Goal: Task Accomplishment & Management: Complete application form

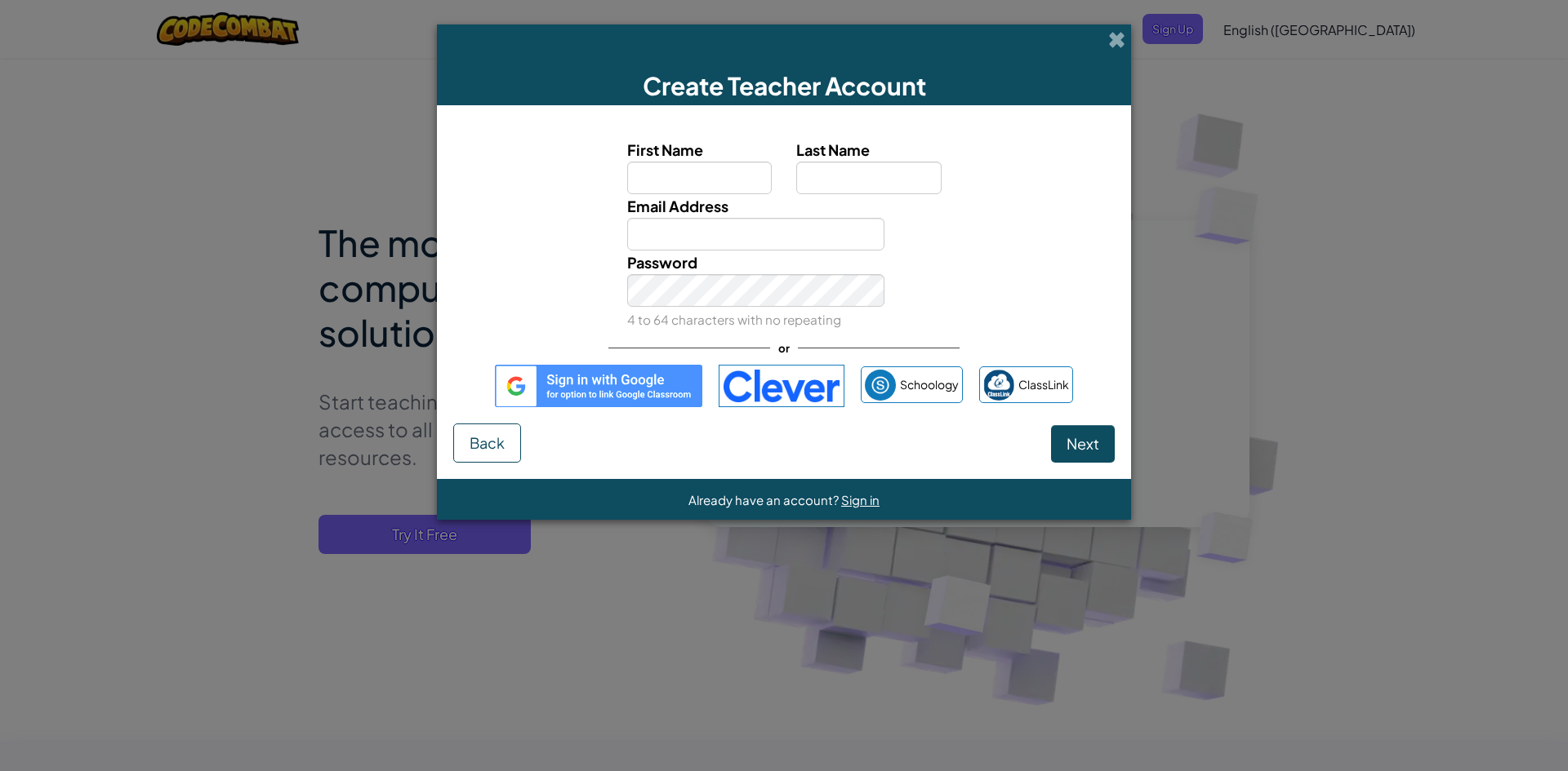
click at [637, 378] on img at bounding box center [599, 385] width 207 height 42
click at [645, 377] on img at bounding box center [599, 385] width 207 height 42
click at [636, 390] on img at bounding box center [599, 385] width 207 height 42
click at [558, 378] on img at bounding box center [599, 385] width 207 height 42
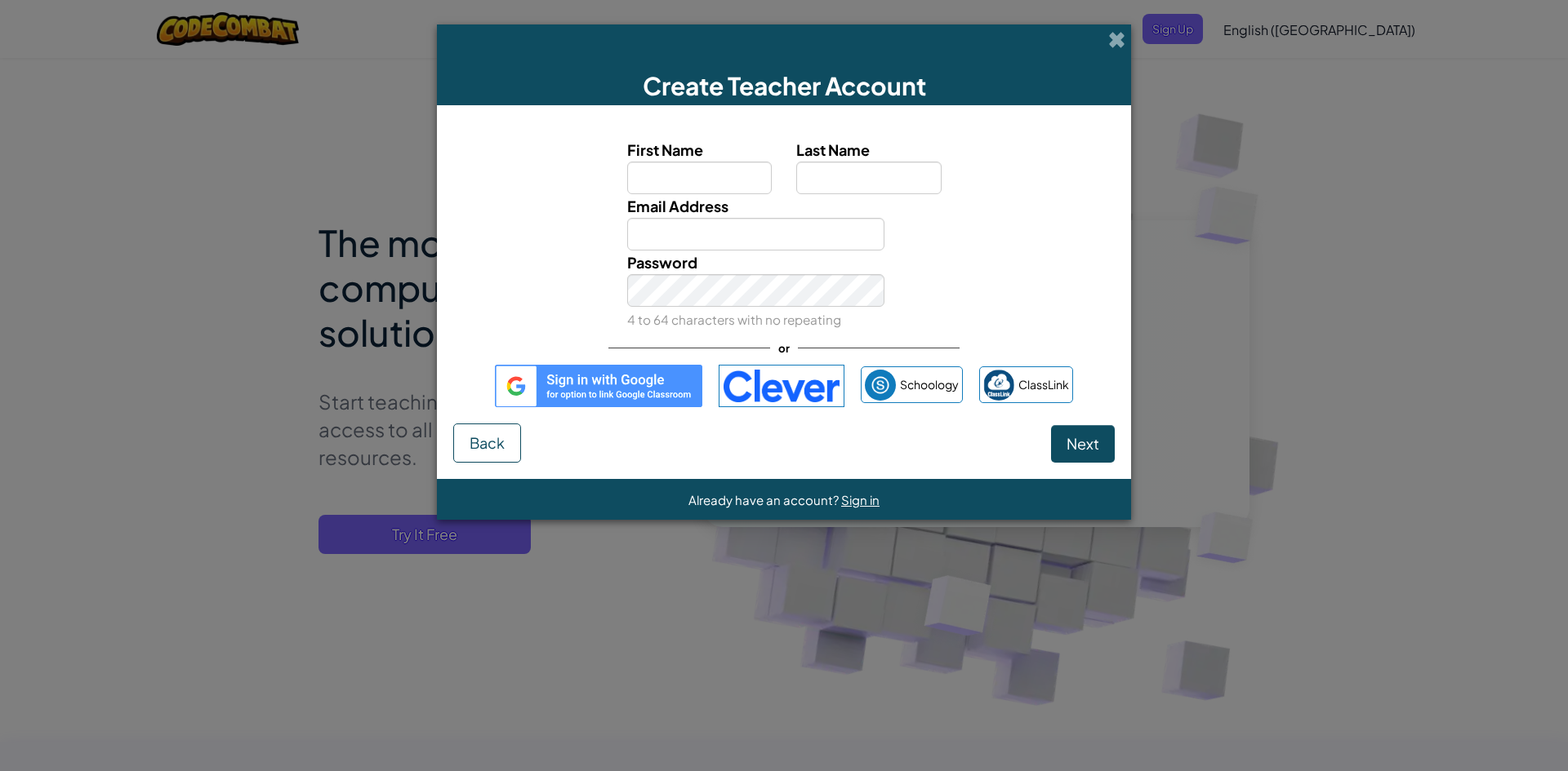
click at [561, 380] on img at bounding box center [599, 385] width 207 height 42
click at [509, 382] on img at bounding box center [599, 385] width 207 height 42
click at [509, 382] on img at bounding box center [599, 385] width 207 height 42
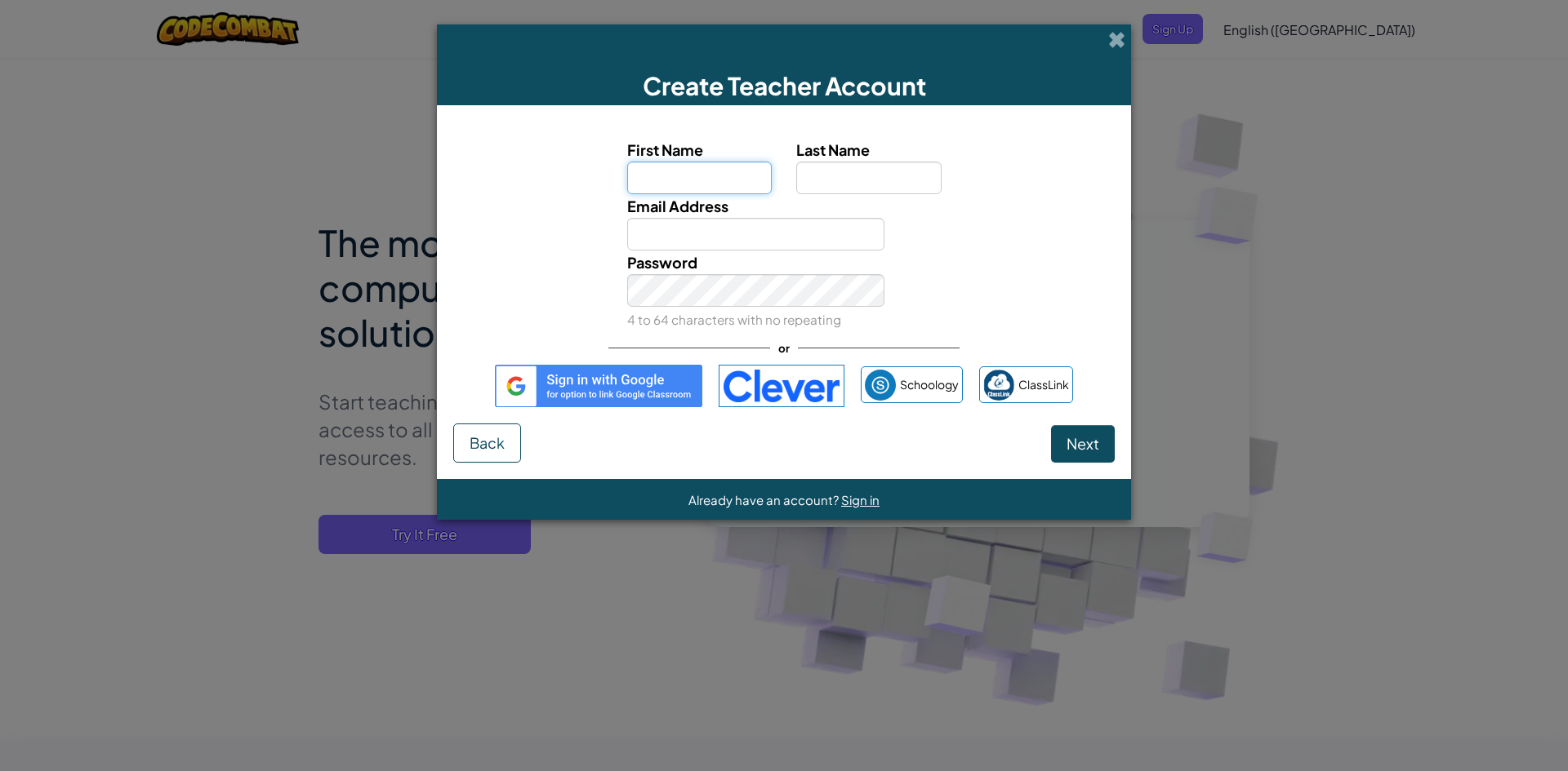
click at [725, 175] on input "First Name" at bounding box center [699, 178] width 145 height 32
click at [601, 388] on img at bounding box center [599, 385] width 207 height 42
click at [601, 387] on img at bounding box center [599, 385] width 207 height 42
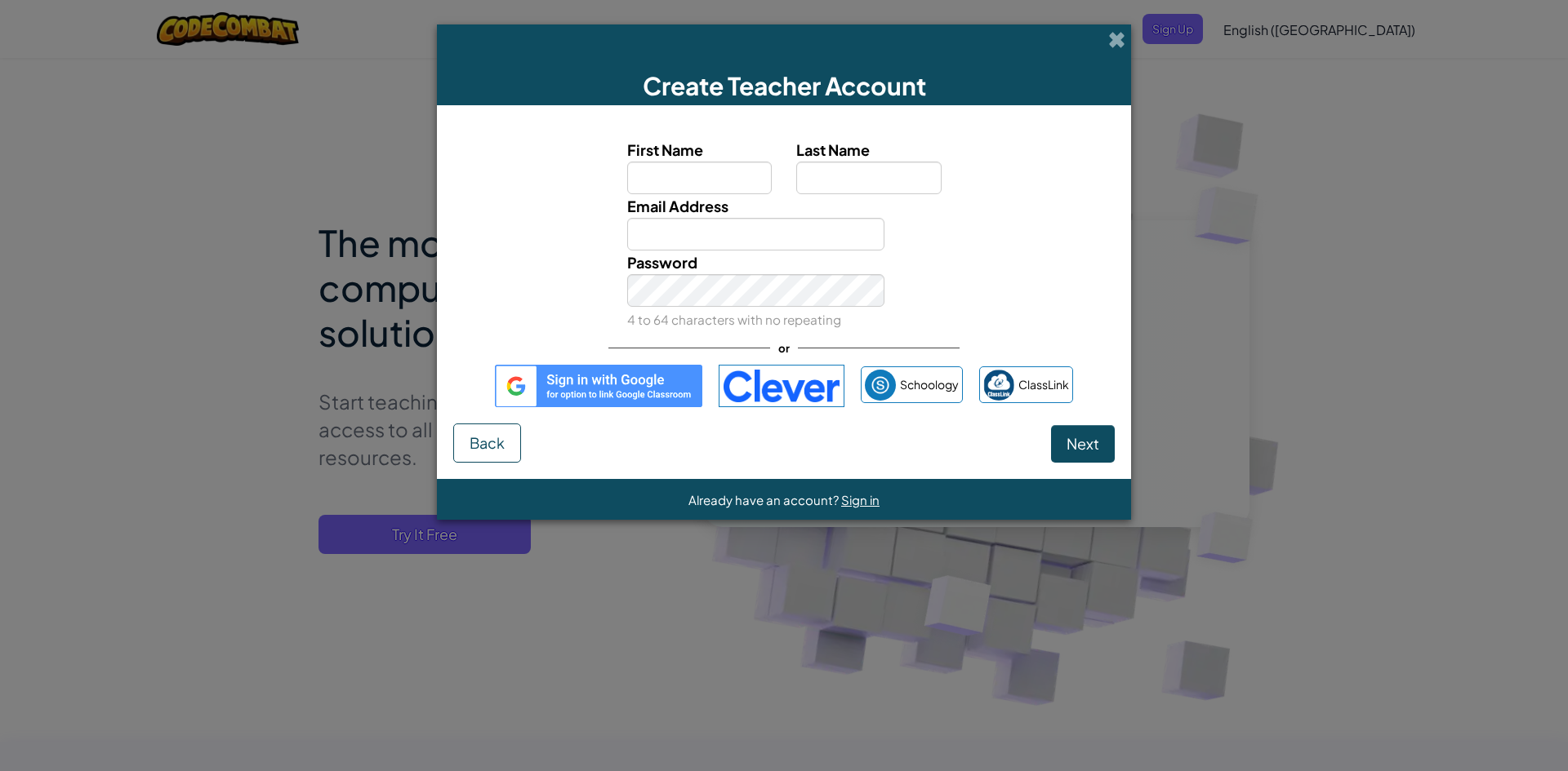
click at [601, 387] on img at bounding box center [599, 385] width 207 height 42
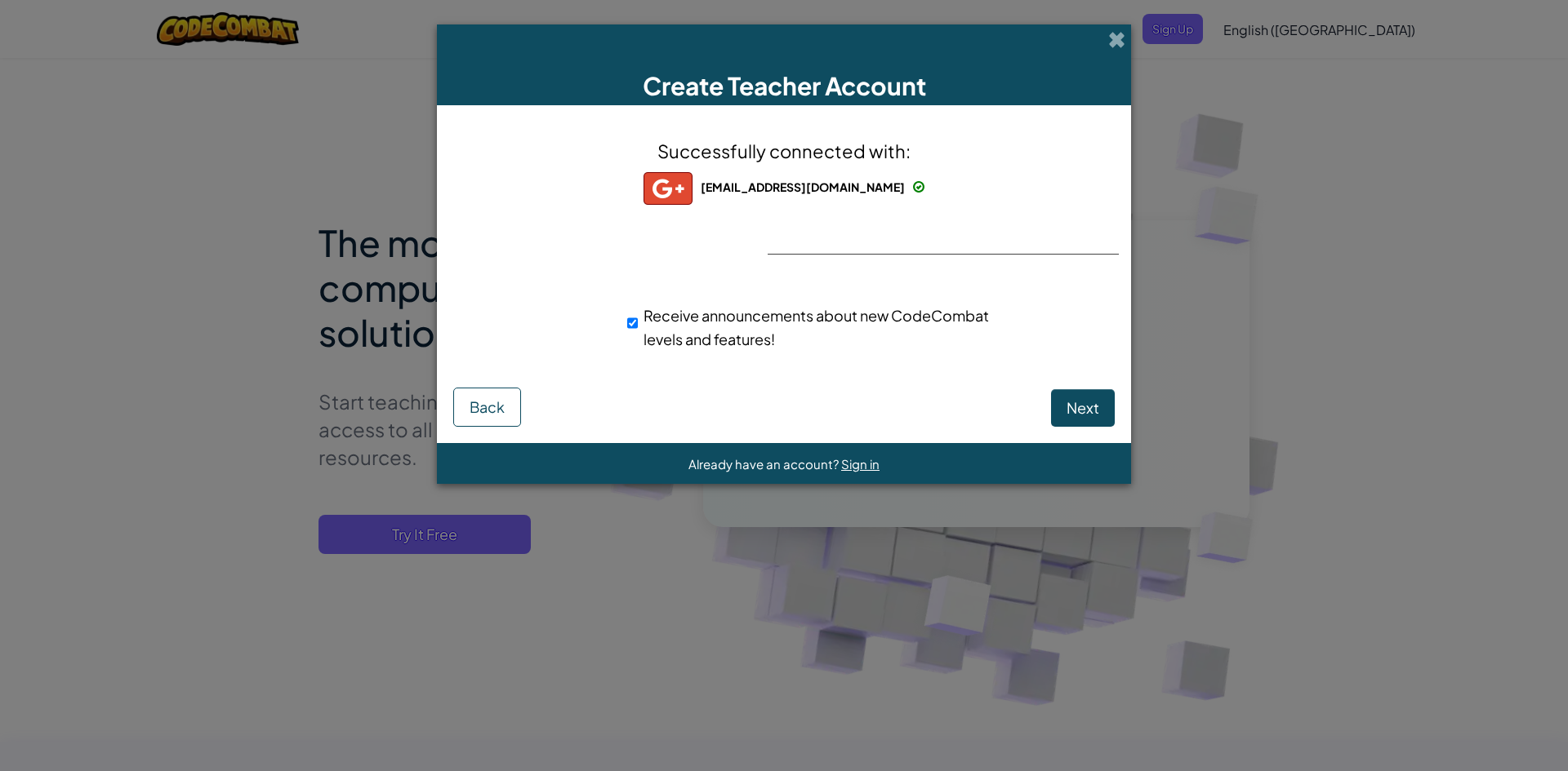
click at [669, 324] on span "Receive announcements about new CodeCombat levels and features!" at bounding box center [816, 327] width 346 height 42
click at [637, 324] on input "Receive announcements about new CodeCombat levels and features!" at bounding box center [633, 323] width 11 height 32
checkbox input "false"
click at [1085, 410] on span "Next" at bounding box center [1083, 408] width 32 height 19
select select "Indonesia"
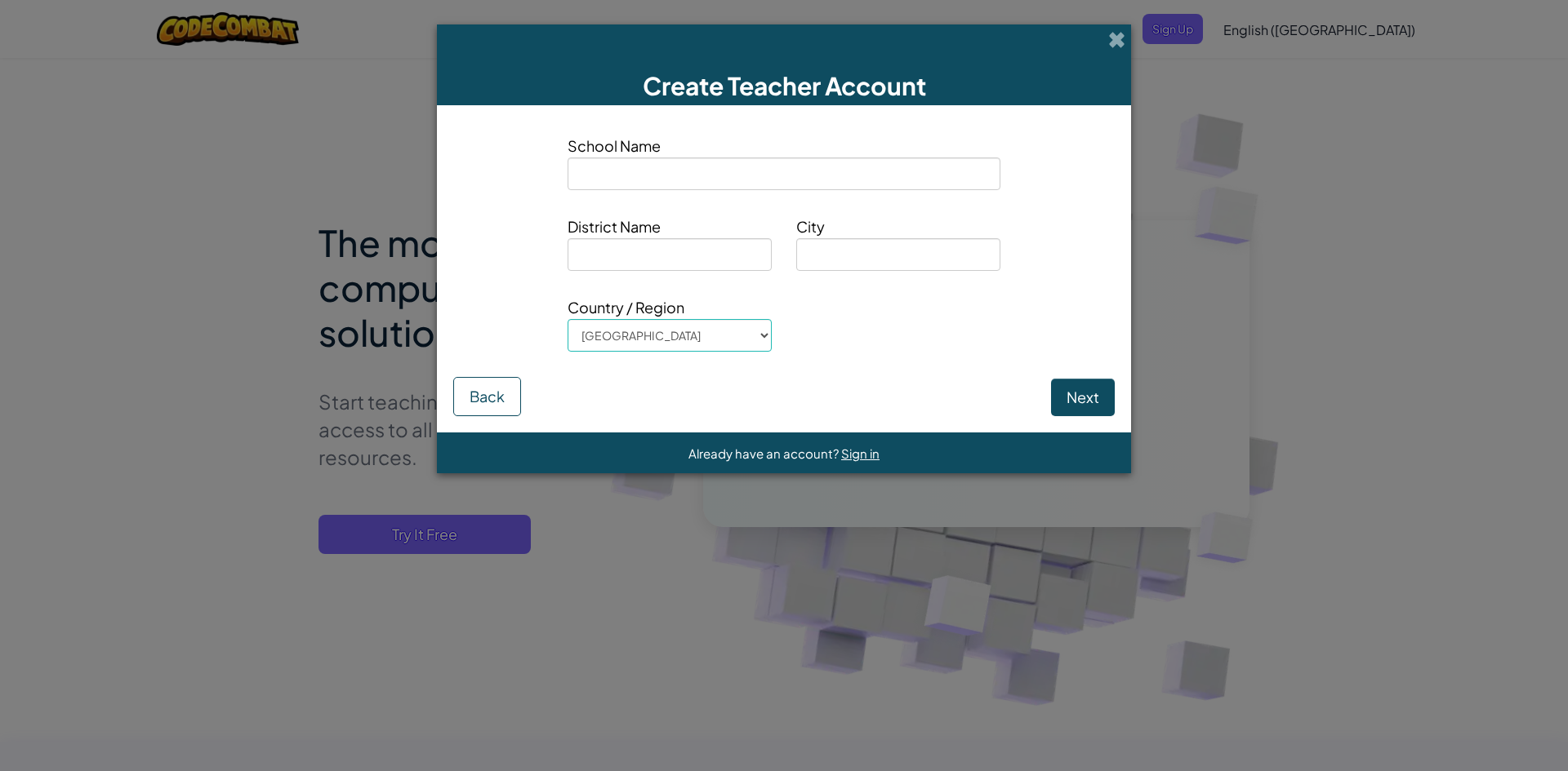
click at [630, 156] on span "School Name" at bounding box center [783, 146] width 433 height 23
click at [630, 168] on input at bounding box center [783, 174] width 433 height 32
type input "Bina Karya Mandiri 2"
type input "Bekas"
type input "Jawa Barat"
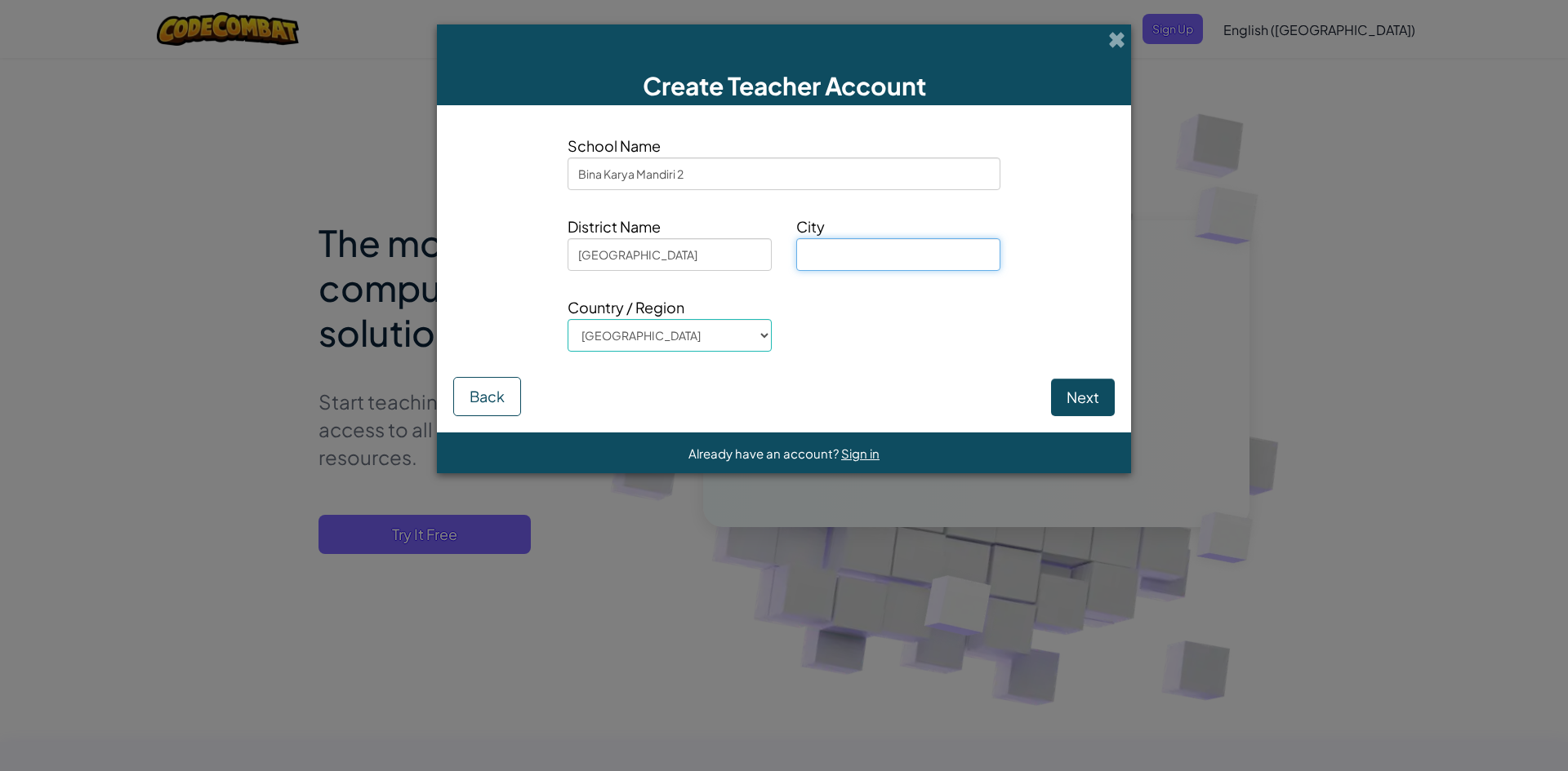
type input "e"
type input "Bekasi"
click at [1086, 406] on button "Next" at bounding box center [1082, 398] width 64 height 38
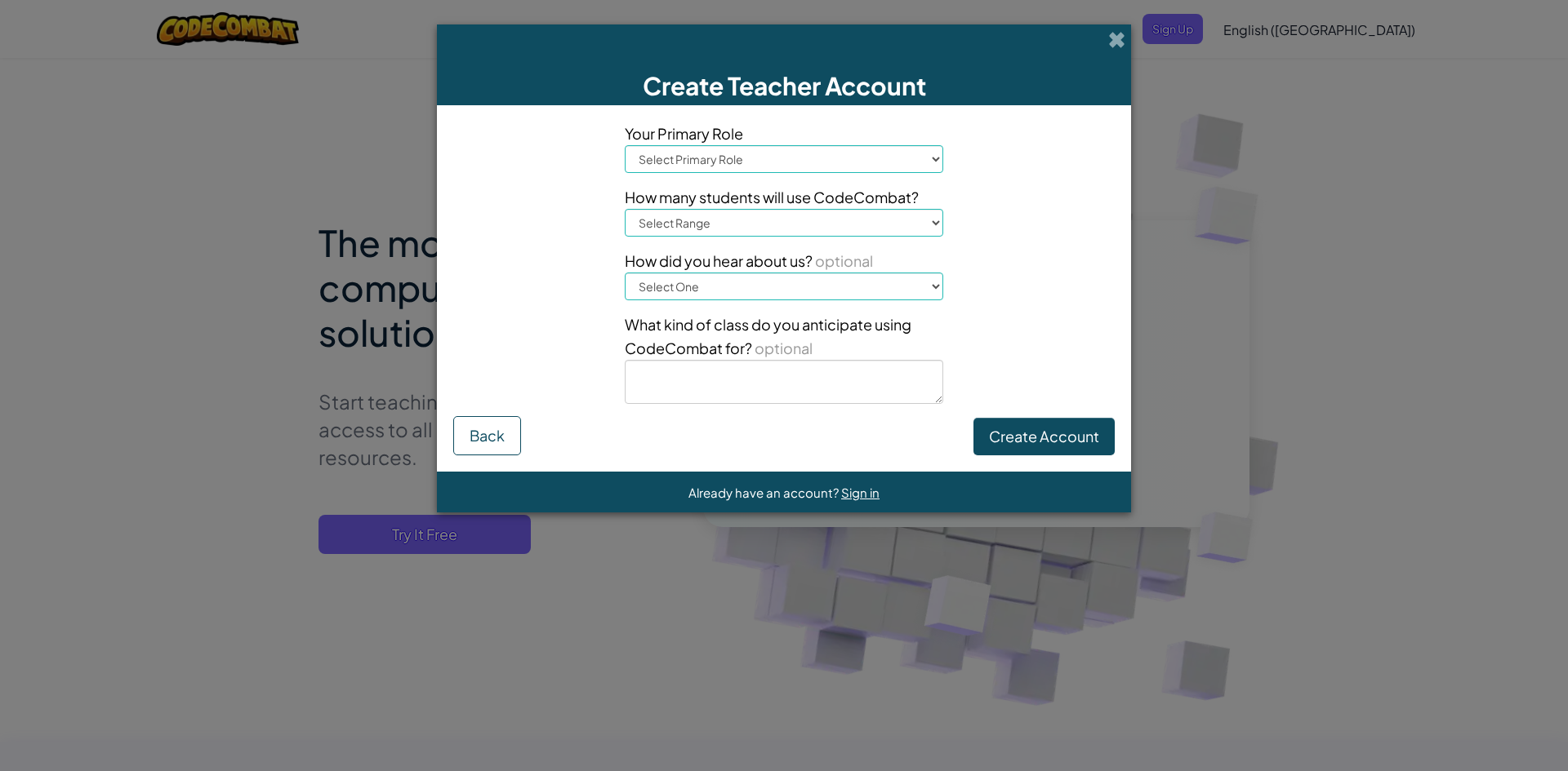
click at [778, 154] on select "Select Primary Role Principal Parent Technology coordinator Teacher Curriculum …" at bounding box center [784, 158] width 319 height 28
click at [625, 145] on select "Select Primary Role Principal Parent Technology coordinator Teacher Curriculum …" at bounding box center [784, 158] width 319 height 28
click at [790, 211] on select "Select Range 1-10 11-50 51-100 101-200 201-500 501-1000 1000+" at bounding box center [784, 222] width 319 height 28
click at [783, 223] on select "Select Range 1-10 11-50 51-100 101-200 201-500 501-1000 1000+" at bounding box center [784, 222] width 319 height 28
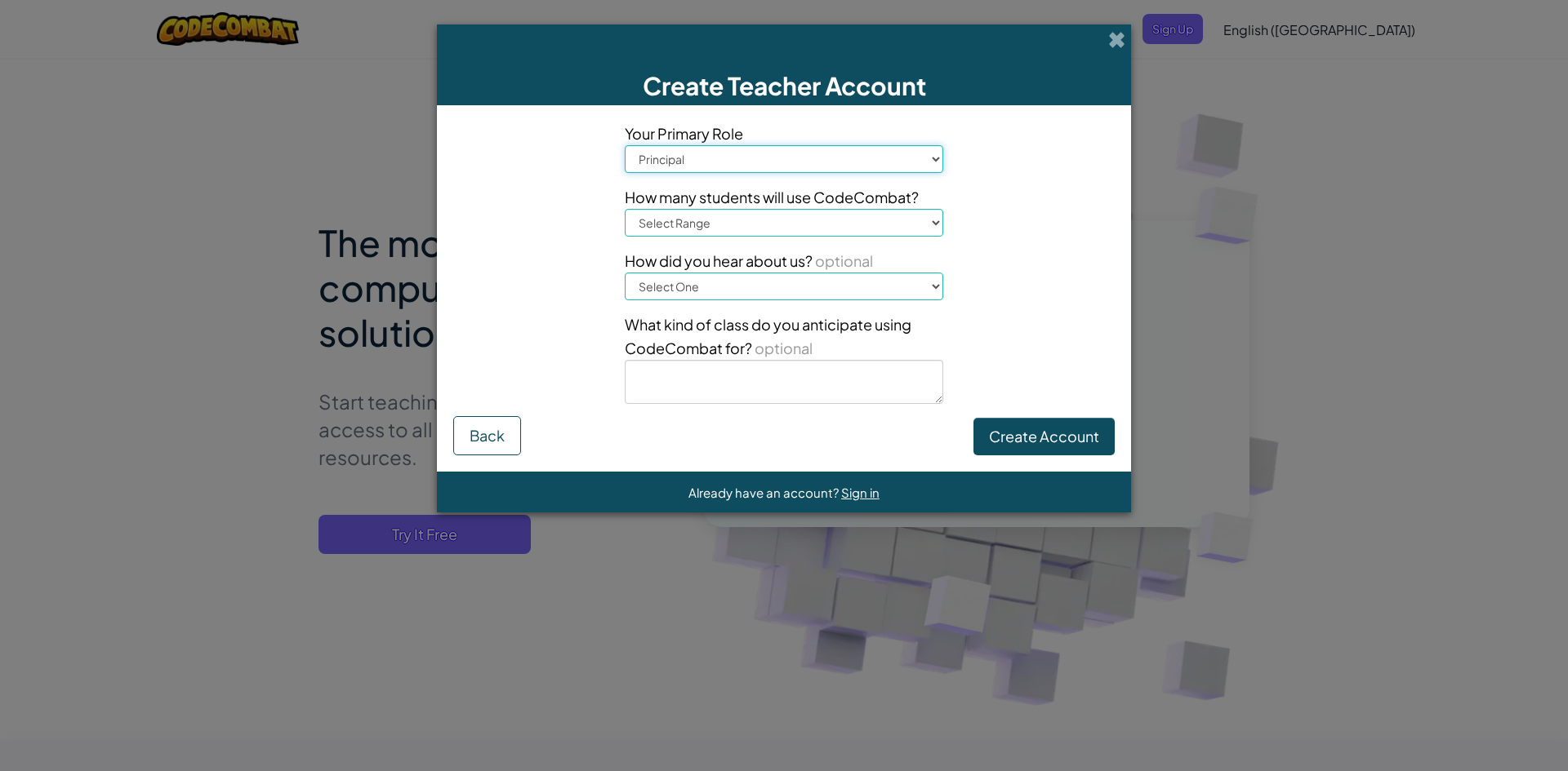
click at [768, 170] on select "Select Primary Role Principal Parent Technology coordinator Teacher Curriculum …" at bounding box center [784, 158] width 319 height 28
select select "Parent"
click at [625, 145] on select "Select Primary Role Principal Parent Technology coordinator Teacher Curriculum …" at bounding box center [784, 158] width 319 height 28
click at [734, 226] on select "Select Range 1-10 11-50 51-100 101-200 201-500 501-1000 1000+" at bounding box center [784, 222] width 319 height 28
select select "1-10"
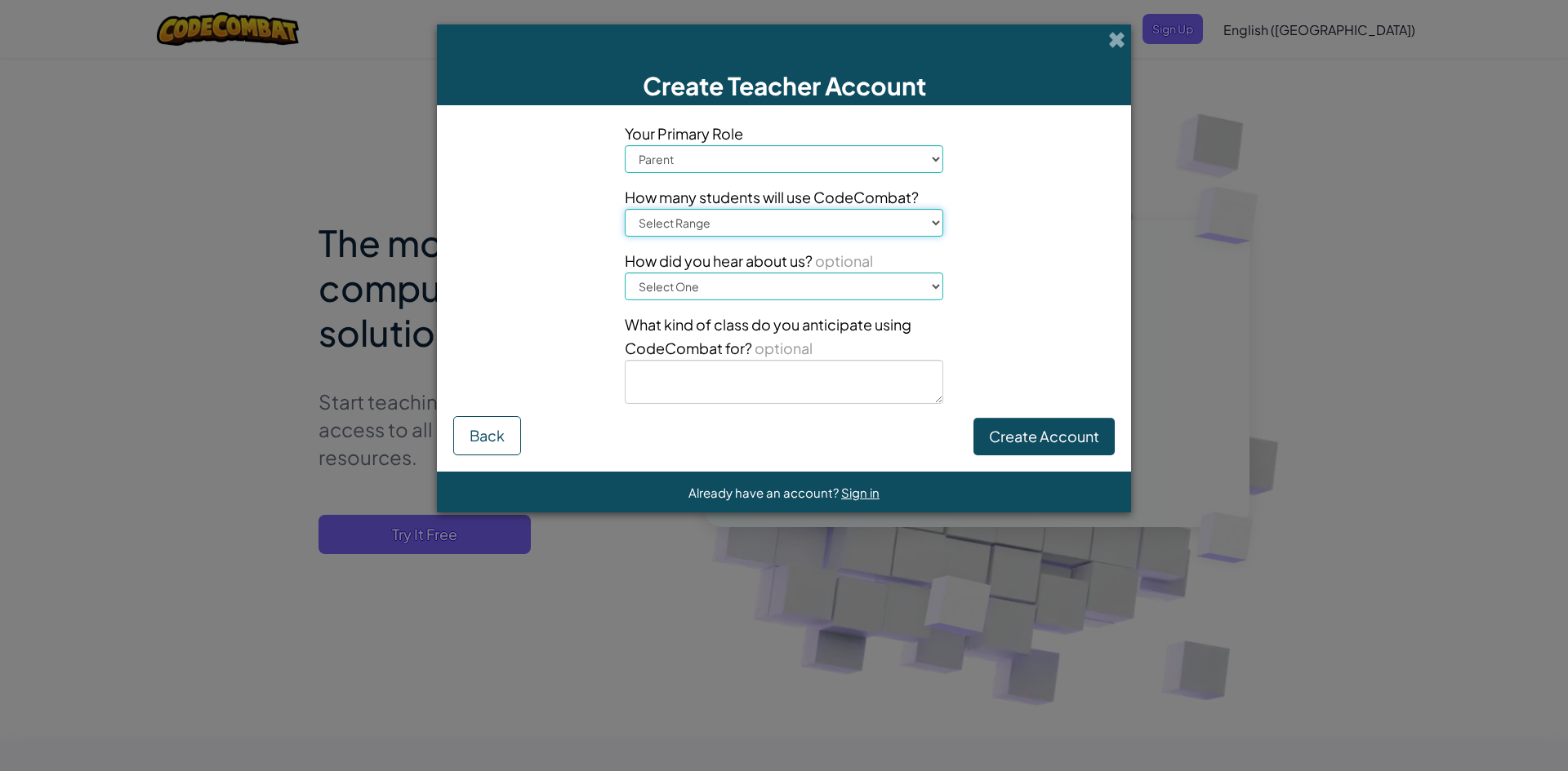
click at [625, 209] on select "Select Range 1-10 11-50 51-100 101-200 201-500 501-1000 1000+" at bounding box center [784, 222] width 319 height 28
click at [707, 291] on select "Select One Conference (e.g. ISTE) Code.org/Hour of Code A teacher An administra…" at bounding box center [784, 286] width 319 height 28
select select "Google"
click at [625, 273] on select "Select One Conference (e.g. ISTE) Code.org/Hour of Code A teacher An administra…" at bounding box center [784, 286] width 319 height 28
click at [761, 389] on textarea "To enrich screen reader interactions, please activate Accessibility in Grammarl…" at bounding box center [784, 381] width 319 height 44
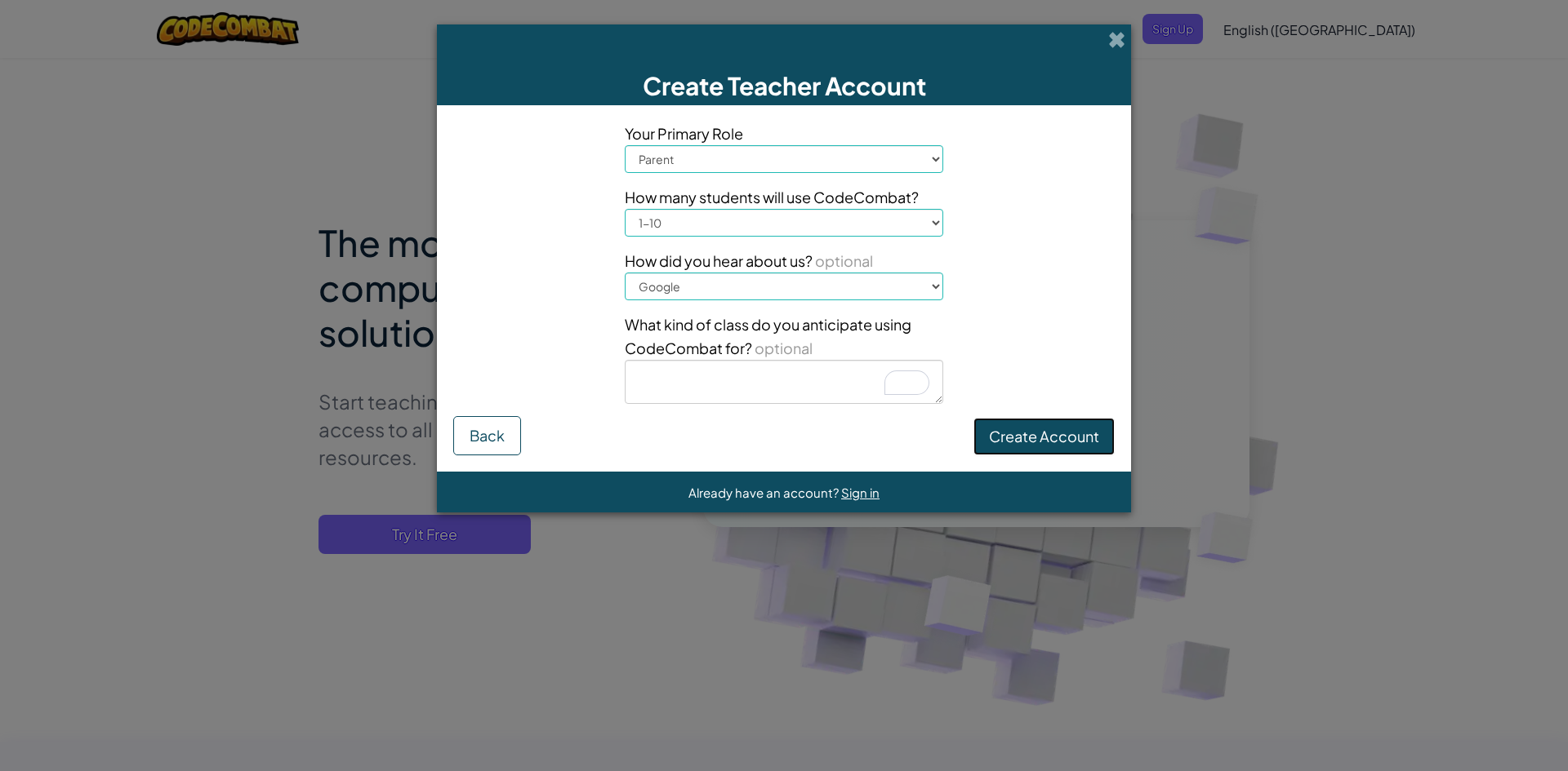
click at [1052, 444] on button "Create Account" at bounding box center [1043, 436] width 141 height 38
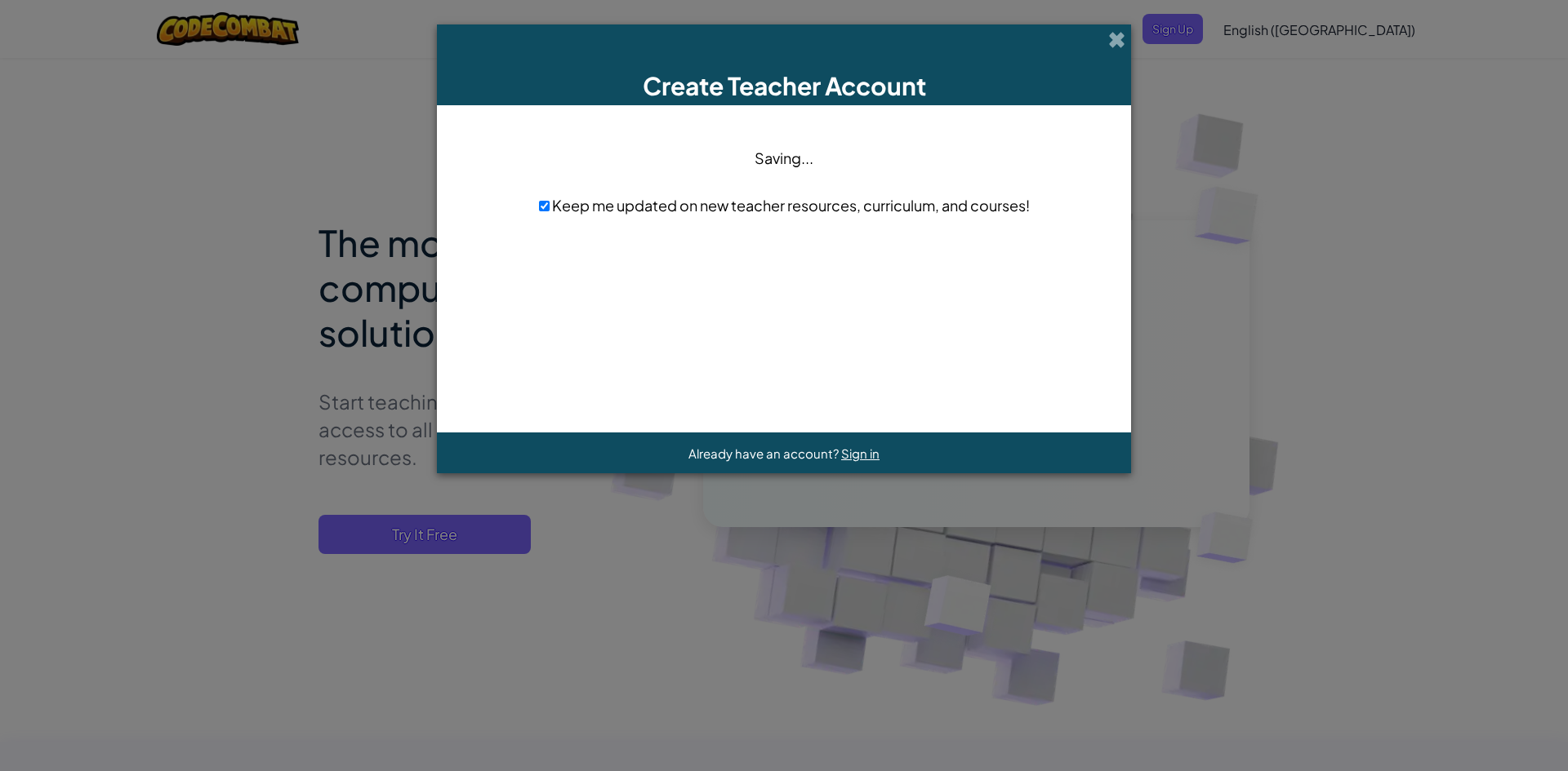
click at [669, 204] on span "Keep me updated on new teacher resources, curriculum, and courses!" at bounding box center [789, 205] width 480 height 19
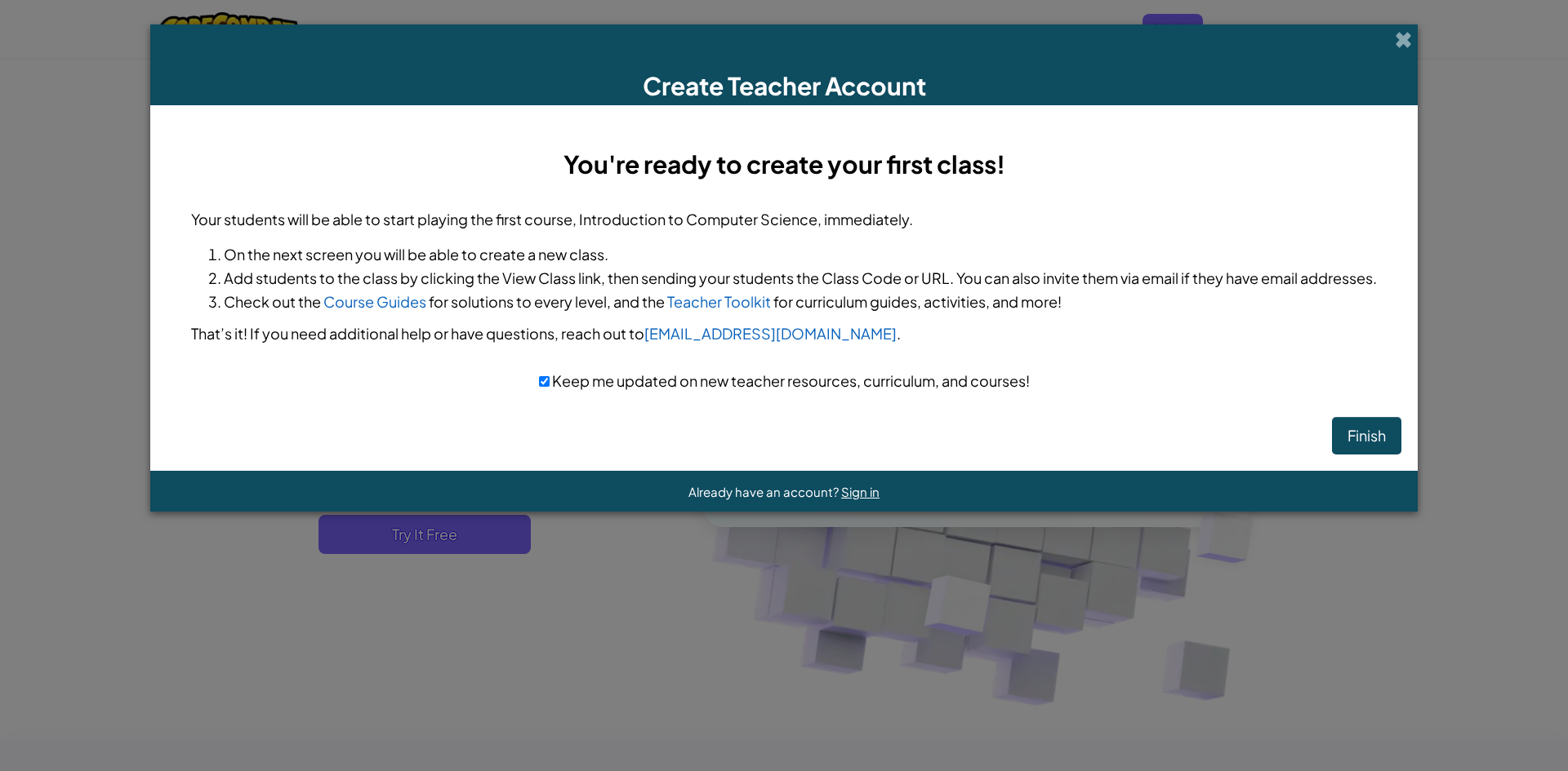
click at [682, 383] on span "Keep me updated on new teacher resources, curriculum, and courses!" at bounding box center [789, 381] width 480 height 19
click at [545, 381] on input "checkbox" at bounding box center [545, 381] width 11 height 11
checkbox input "false"
click at [1388, 439] on button "Finish" at bounding box center [1366, 436] width 69 height 38
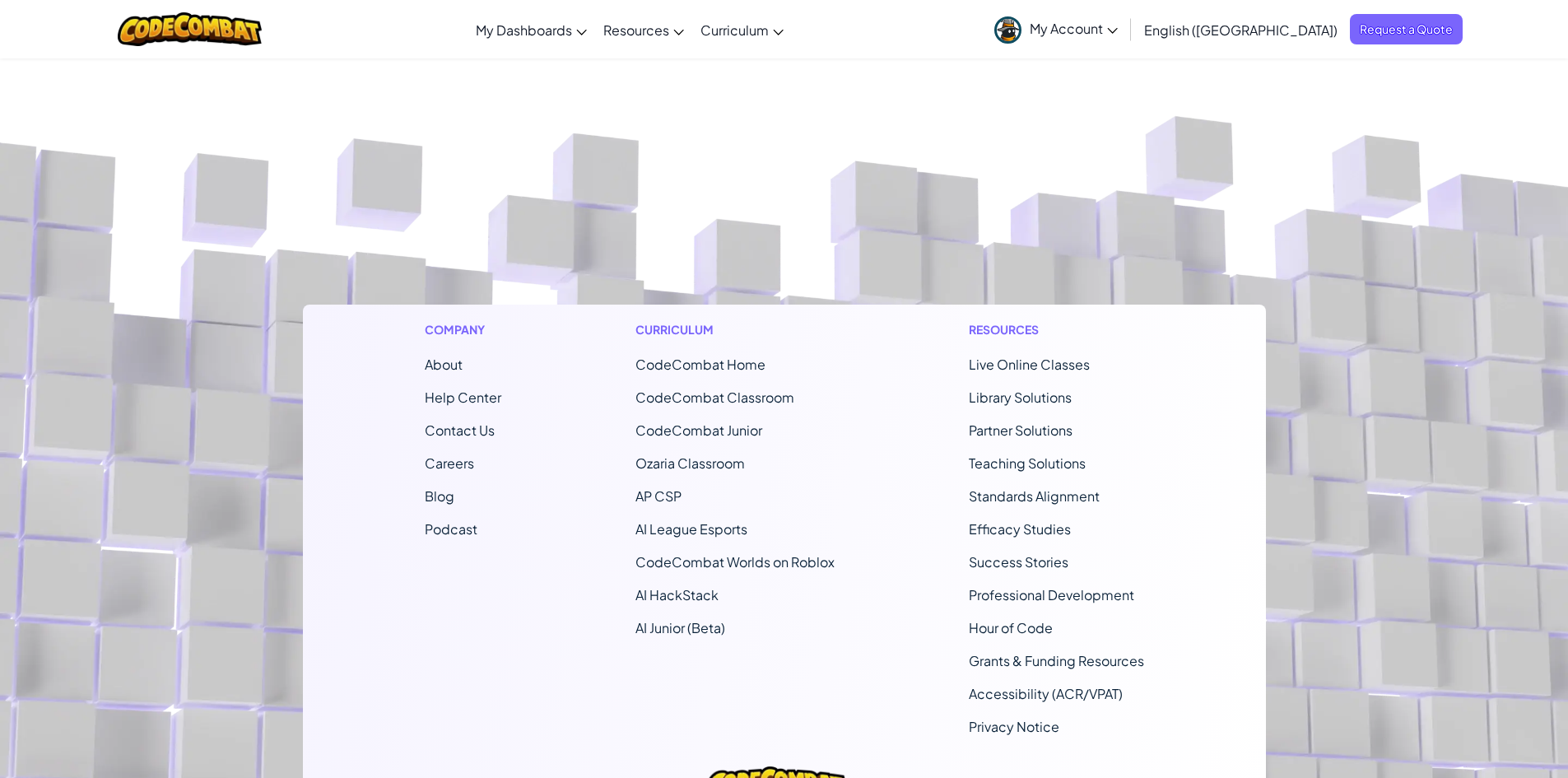
drag, startPoint x: 0, startPoint y: 0, endPoint x: 1179, endPoint y: 31, distance: 1179.4
click at [1118, 31] on span "My Account" at bounding box center [1073, 28] width 88 height 17
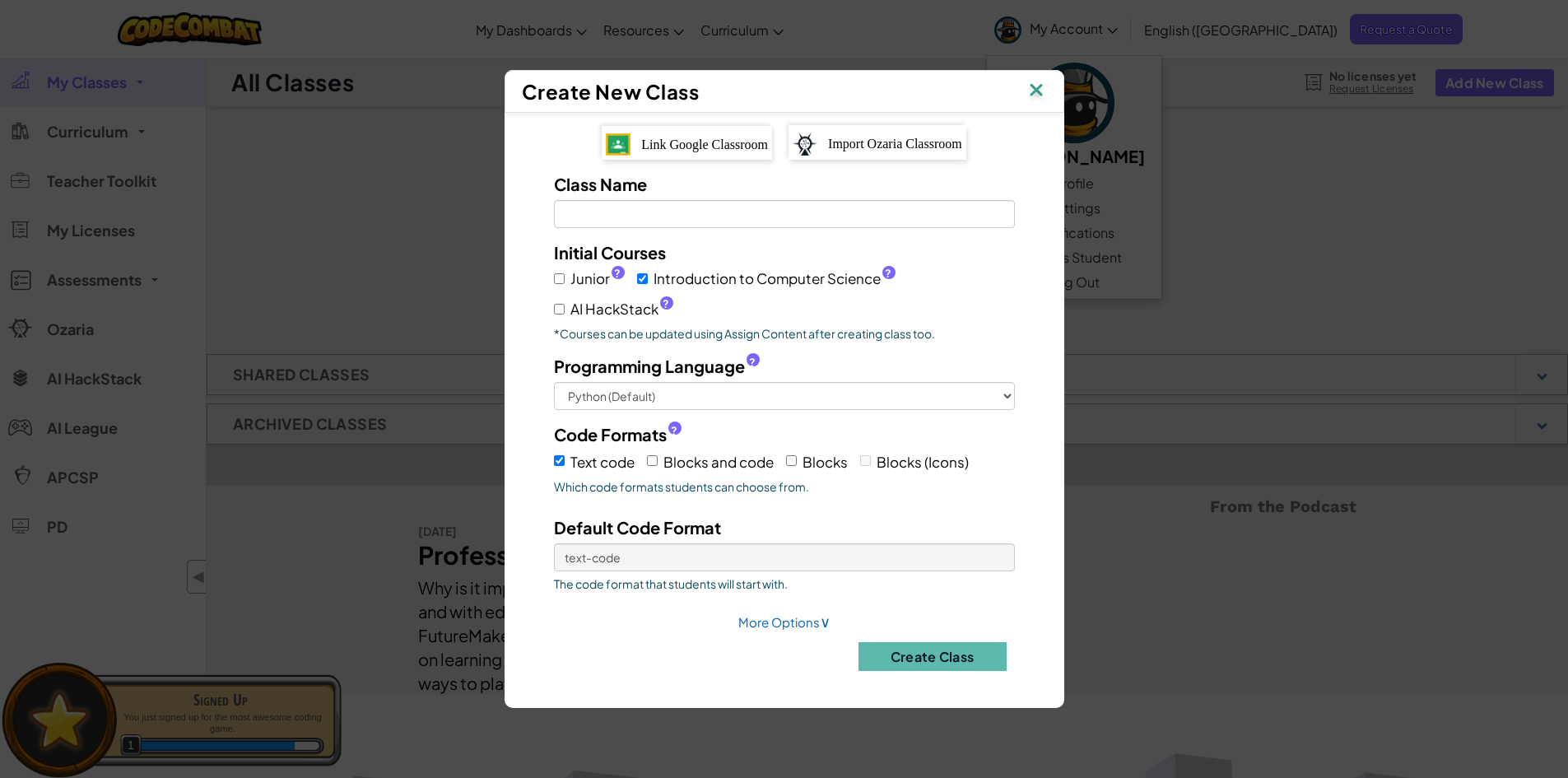
click at [1040, 91] on img at bounding box center [1036, 91] width 22 height 25
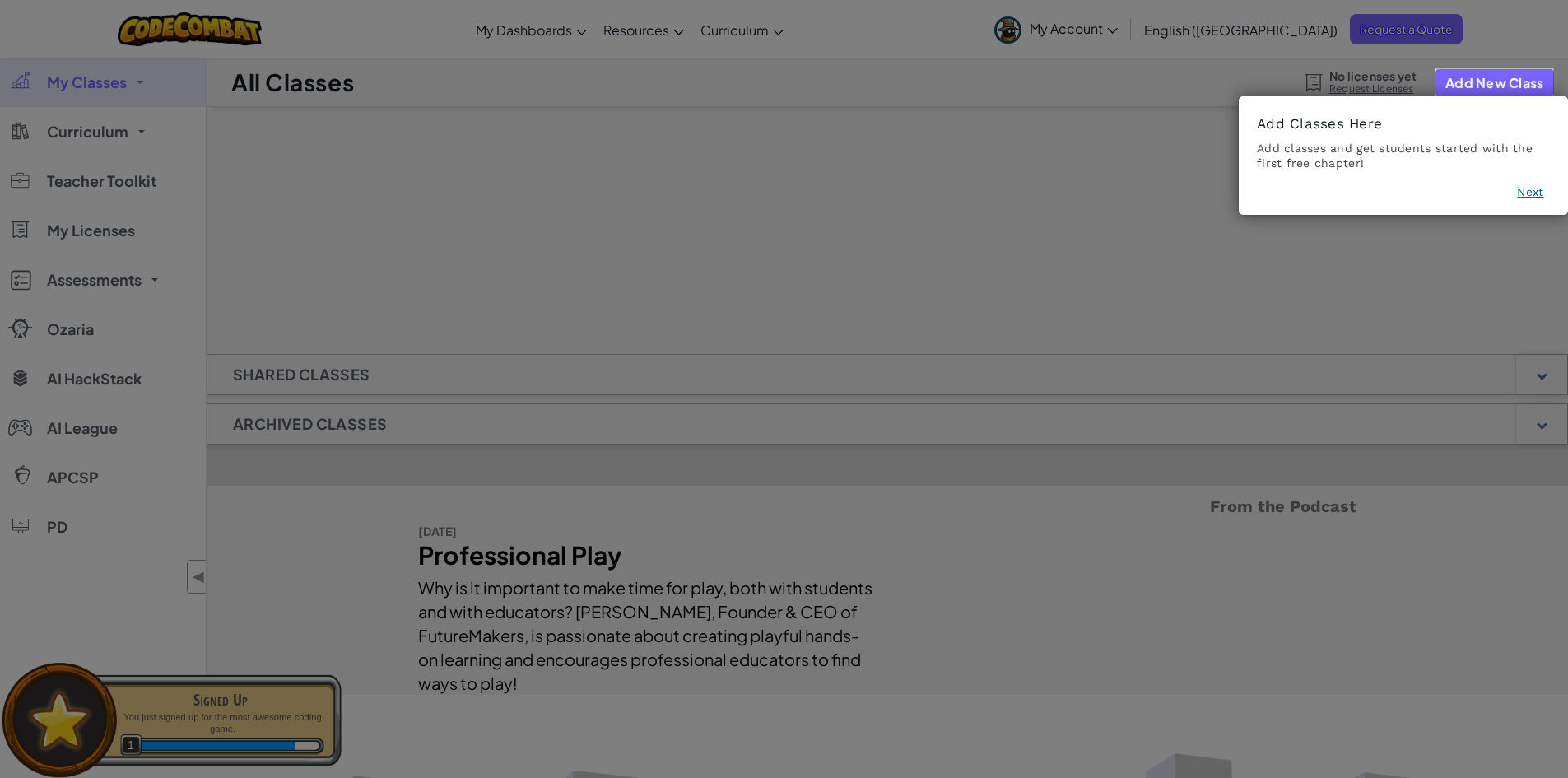
click at [345, 368] on icon at bounding box center [790, 389] width 1581 height 778
click at [1524, 193] on button "Next" at bounding box center [1530, 192] width 26 height 16
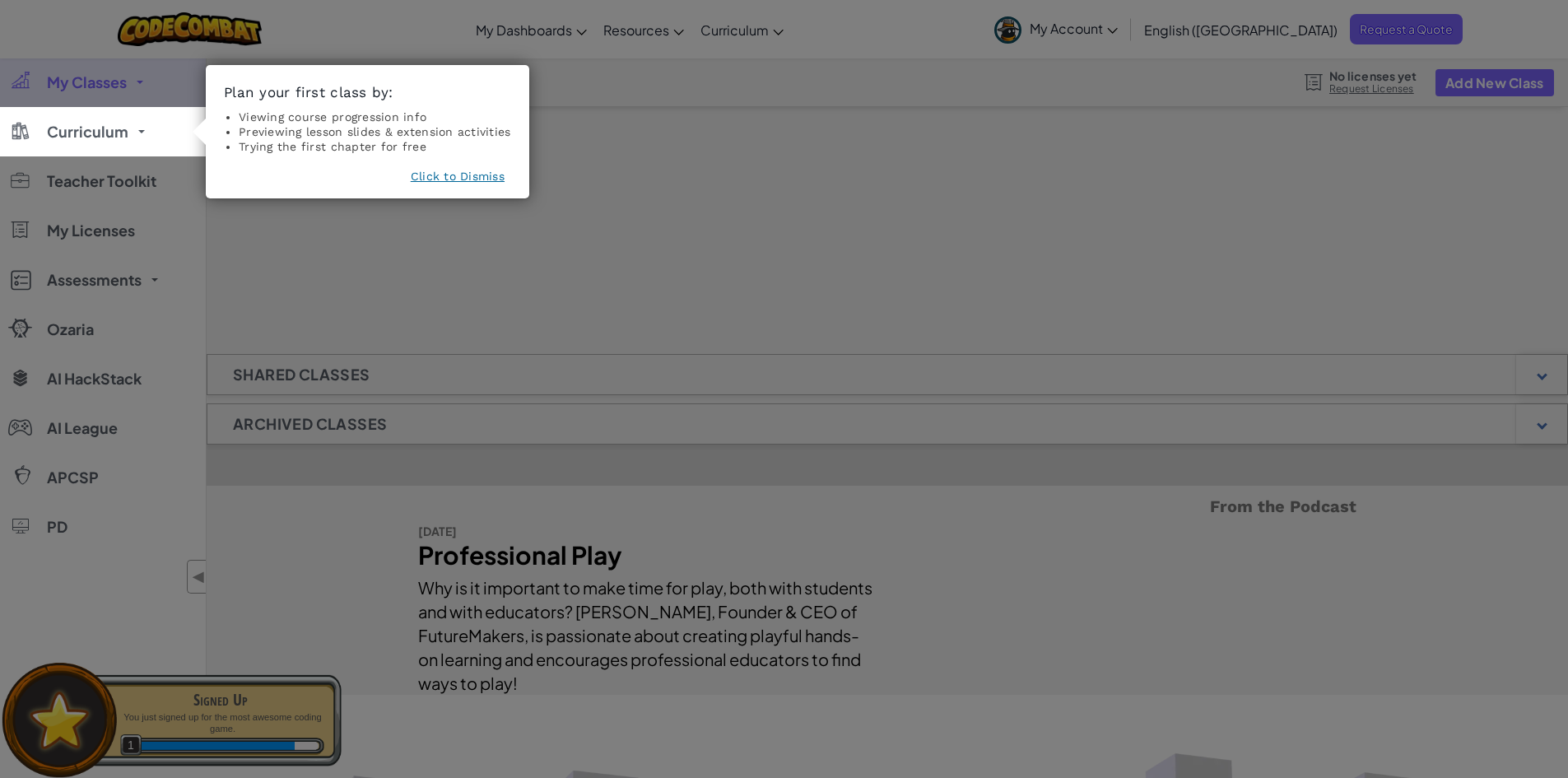
drag, startPoint x: 1078, startPoint y: 182, endPoint x: 625, endPoint y: 163, distance: 453.4
click at [1056, 182] on icon at bounding box center [790, 389] width 1581 height 778
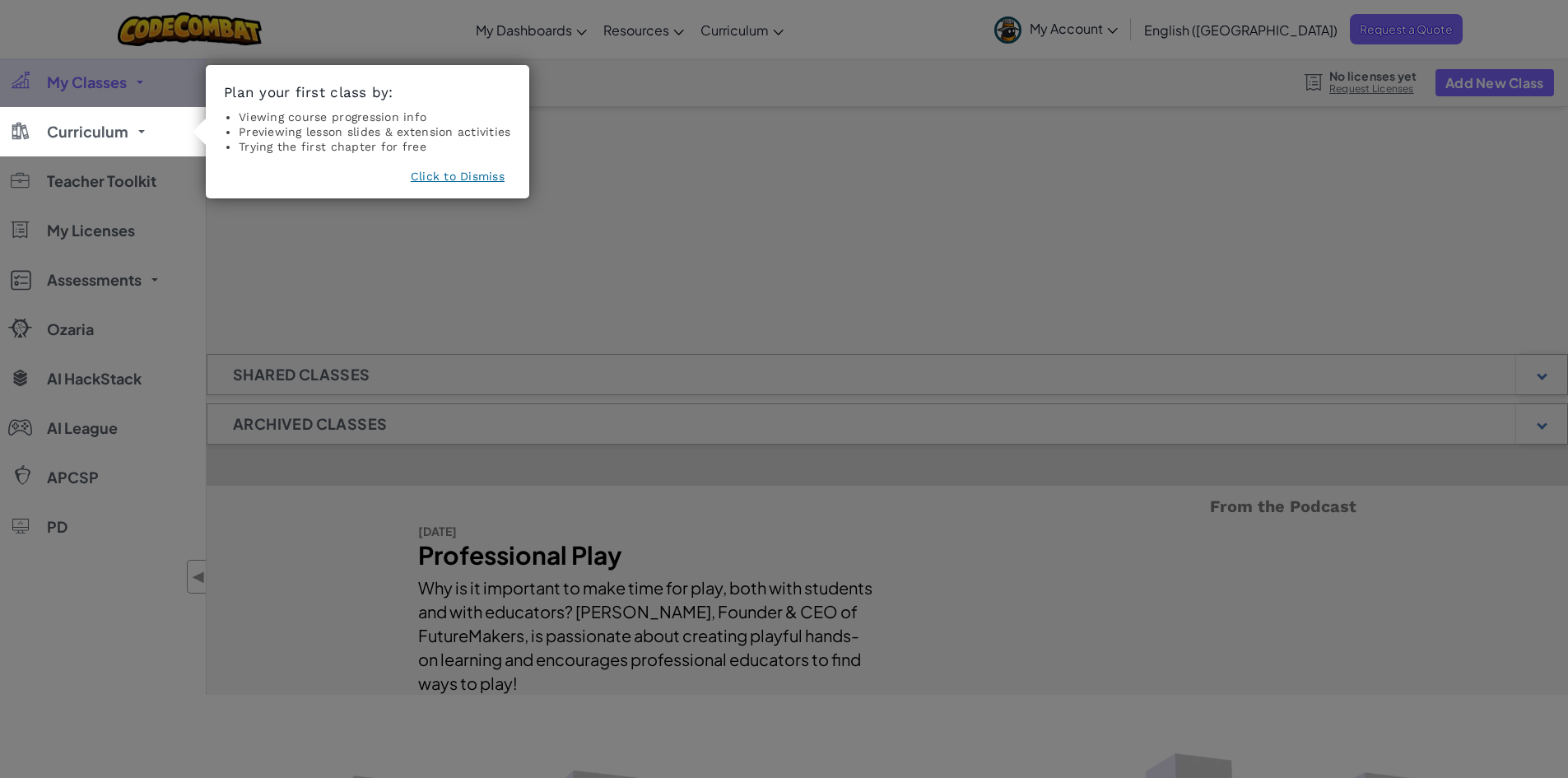
click at [471, 186] on footer "Click to Dismiss" at bounding box center [368, 179] width 288 height 23
click at [471, 182] on button "Click to Dismiss" at bounding box center [457, 176] width 93 height 16
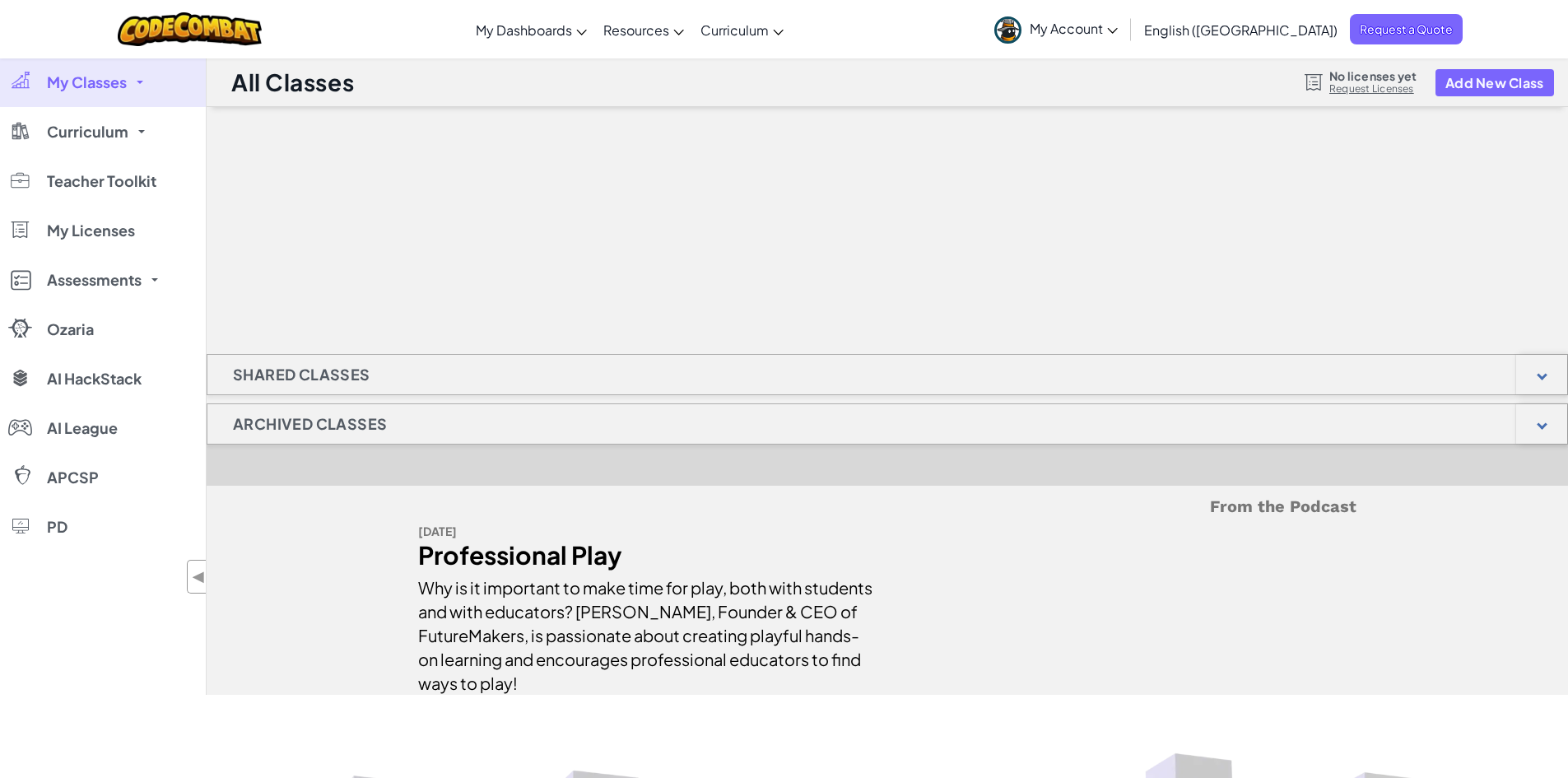
click at [1118, 34] on span "My Account" at bounding box center [1073, 28] width 88 height 17
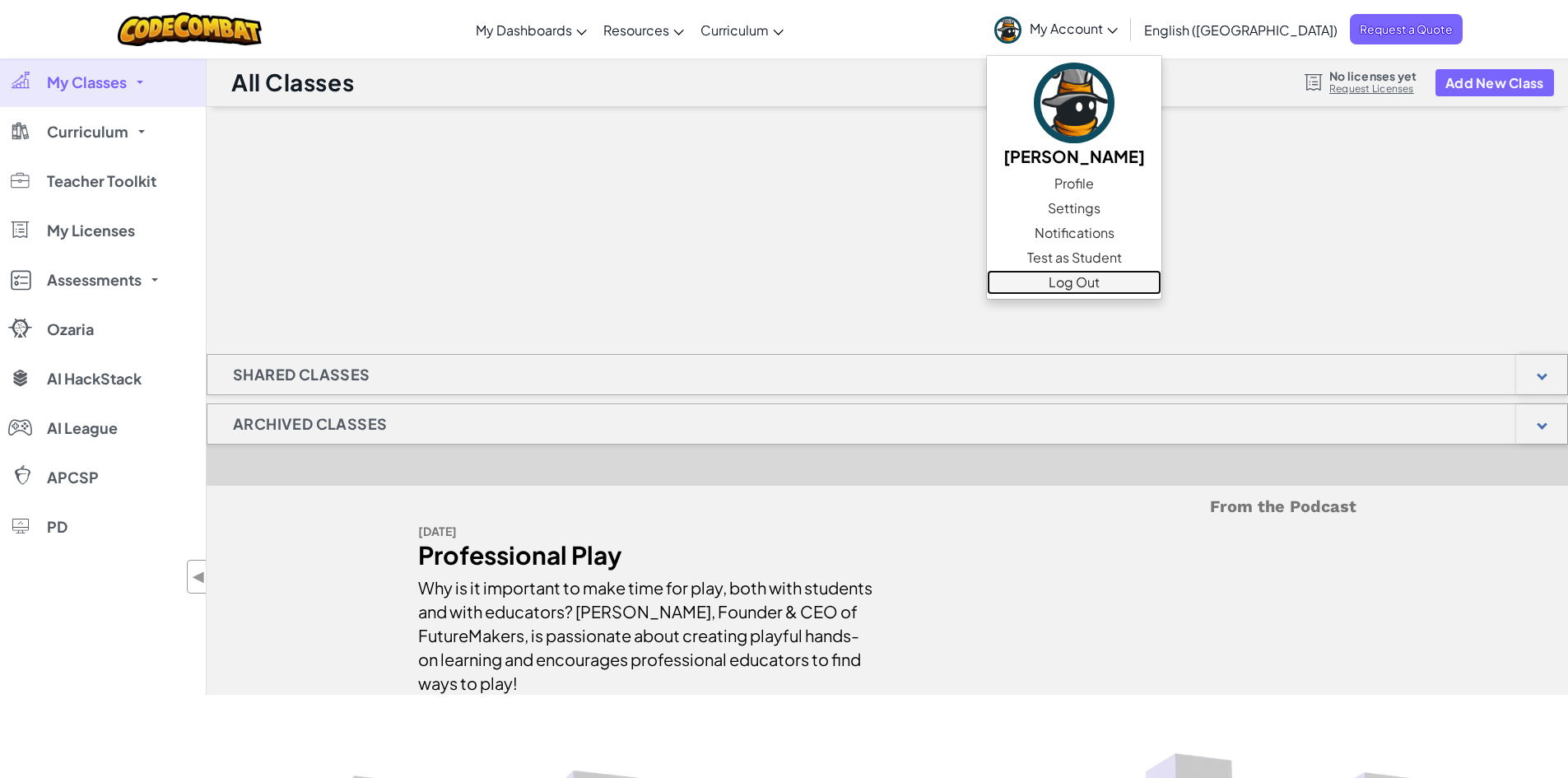
click at [1157, 278] on link "Log Out" at bounding box center [1074, 282] width 174 height 25
